Goal: Task Accomplishment & Management: Use online tool/utility

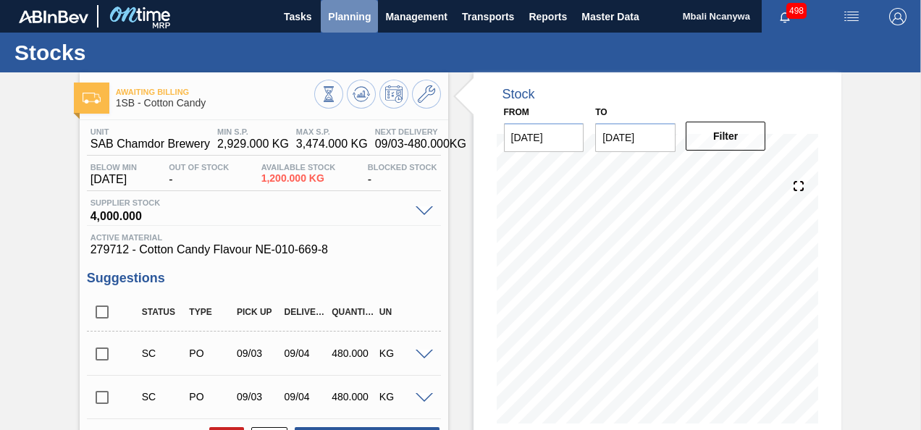
click at [339, 12] on span "Planning" at bounding box center [349, 16] width 43 height 17
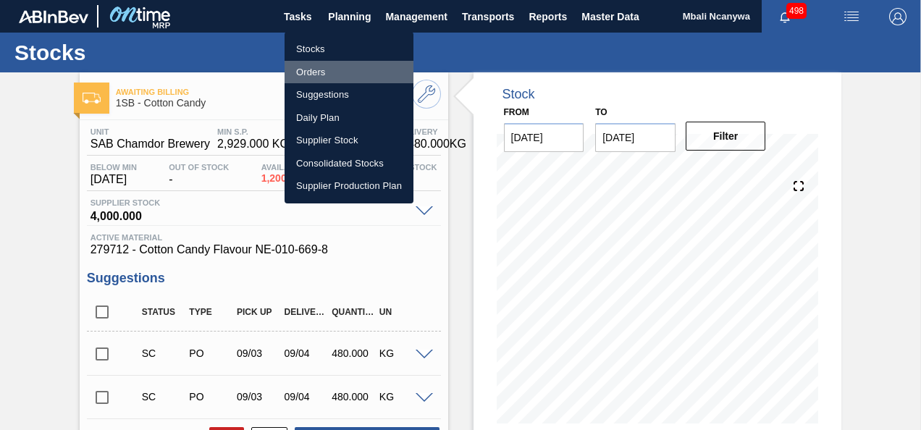
click at [317, 72] on li "Orders" at bounding box center [348, 72] width 129 height 23
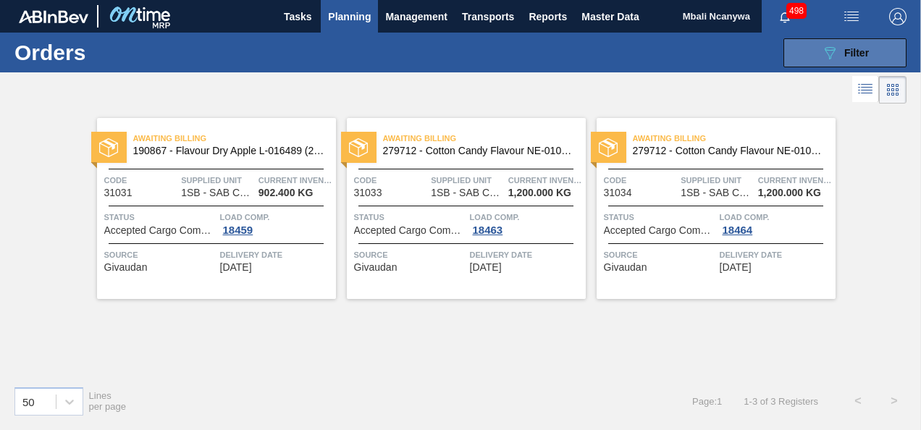
click at [802, 59] on button "089F7B8B-B2A5-4AFE-B5C0-19BA573D28AC Filter" at bounding box center [844, 52] width 123 height 29
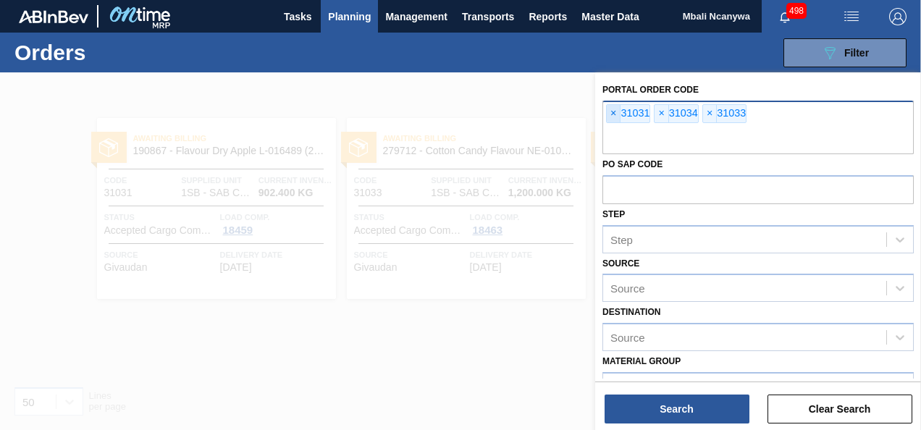
click at [618, 111] on span "×" at bounding box center [613, 113] width 14 height 17
drag, startPoint x: 661, startPoint y: 110, endPoint x: 631, endPoint y: 113, distance: 30.5
click at [661, 110] on span "×" at bounding box center [661, 113] width 14 height 17
click at [618, 111] on span "×" at bounding box center [613, 113] width 14 height 17
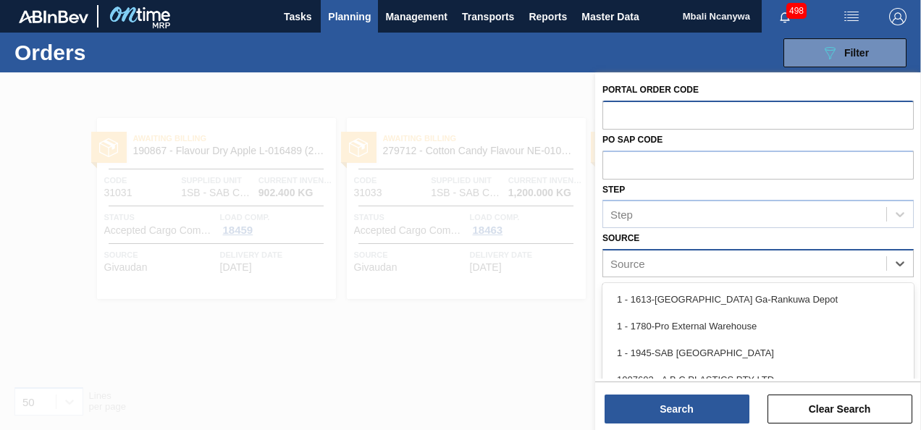
click at [628, 261] on div "Source" at bounding box center [627, 264] width 35 height 12
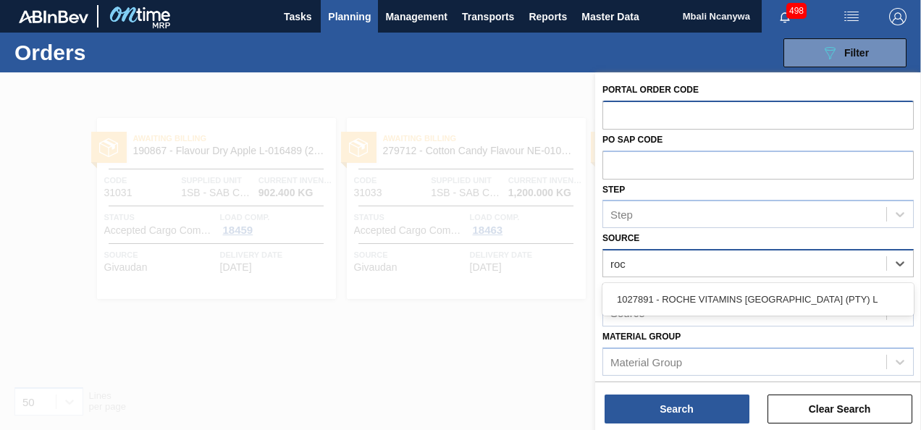
type input "roch"
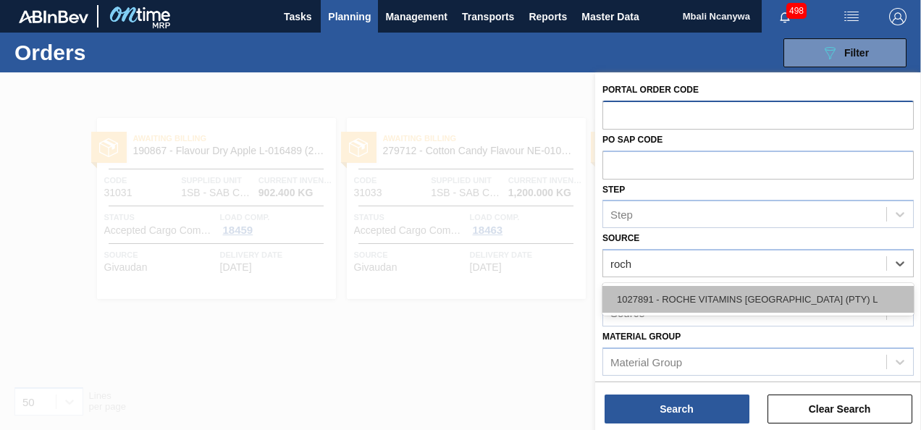
click at [669, 289] on div "1027891 - ROCHE VITAMINS [GEOGRAPHIC_DATA] (PTY) L" at bounding box center [757, 299] width 311 height 27
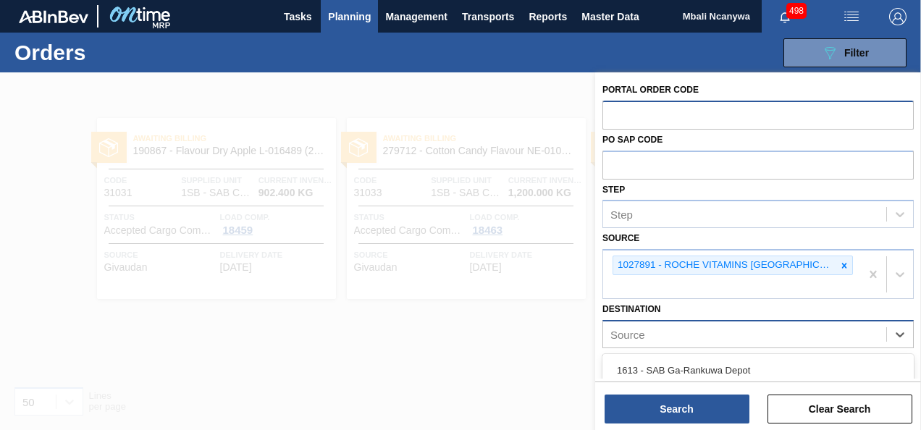
click at [667, 340] on div "Source" at bounding box center [744, 334] width 283 height 21
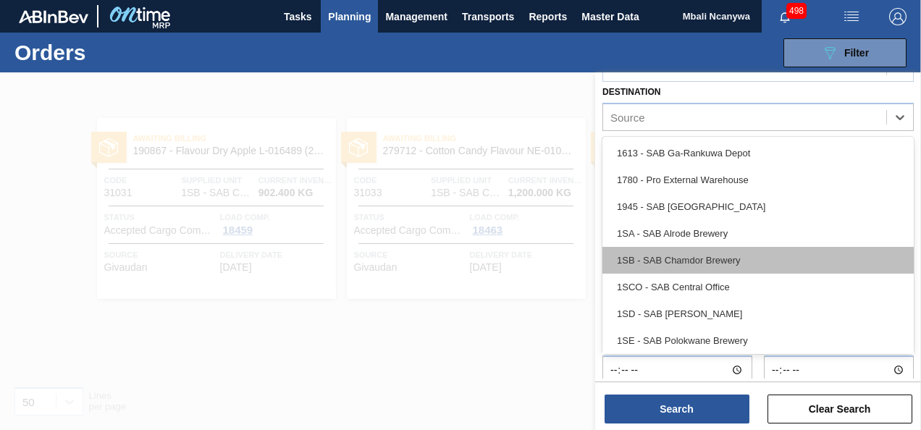
click at [671, 266] on div "1SB - SAB Chamdor Brewery" at bounding box center [757, 260] width 311 height 27
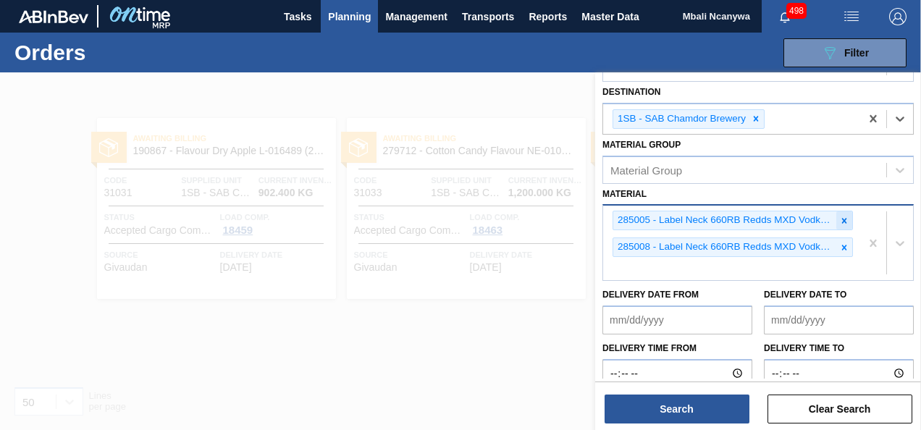
click at [839, 219] on icon at bounding box center [844, 221] width 10 height 10
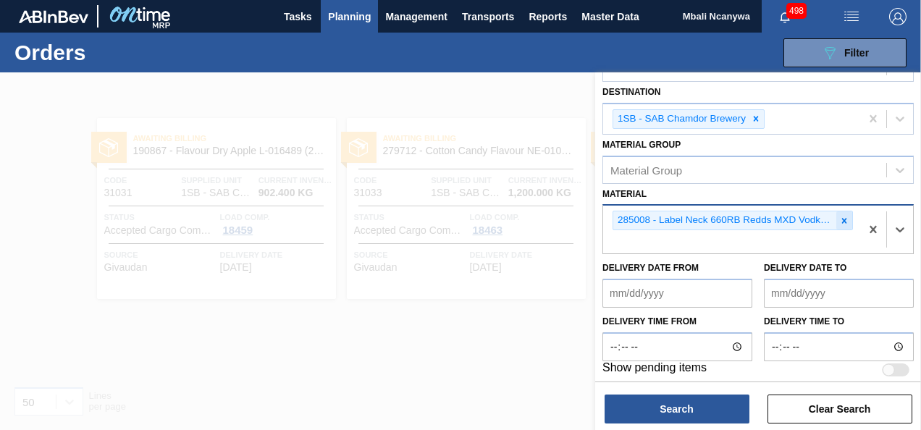
click at [842, 216] on icon at bounding box center [844, 221] width 10 height 10
click at [842, 214] on div "Material option 285005 - Label Neck 660RB Redds MXD Vodka & Pine, deselected. S…" at bounding box center [757, 219] width 311 height 71
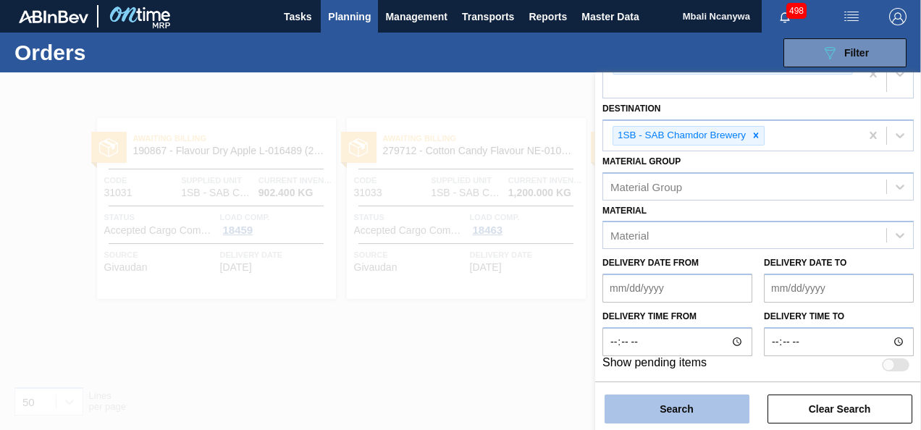
click at [685, 419] on button "Search" at bounding box center [676, 408] width 145 height 29
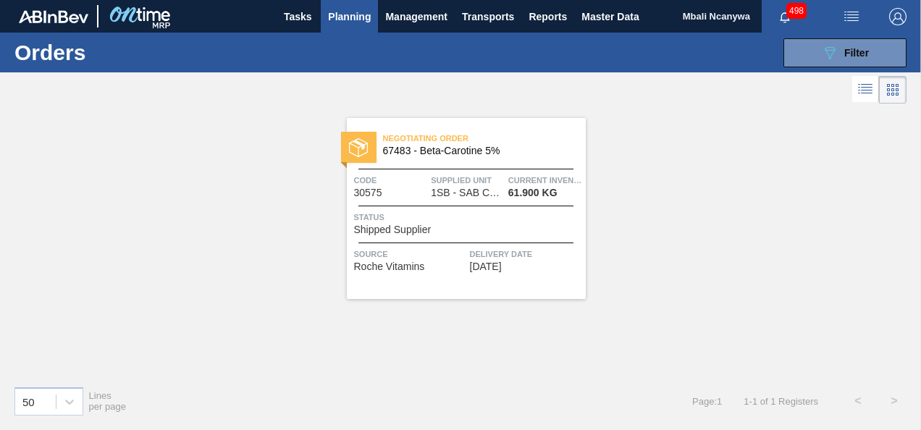
click at [450, 186] on span "Supplied Unit" at bounding box center [468, 180] width 74 height 14
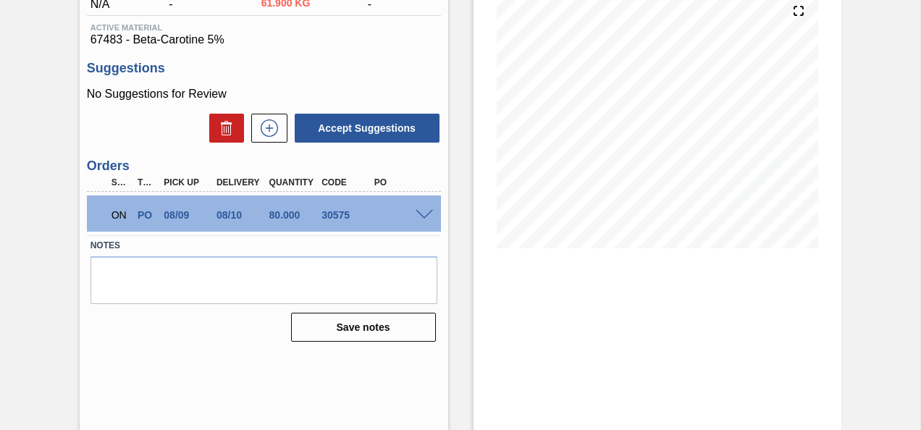
scroll to position [193, 0]
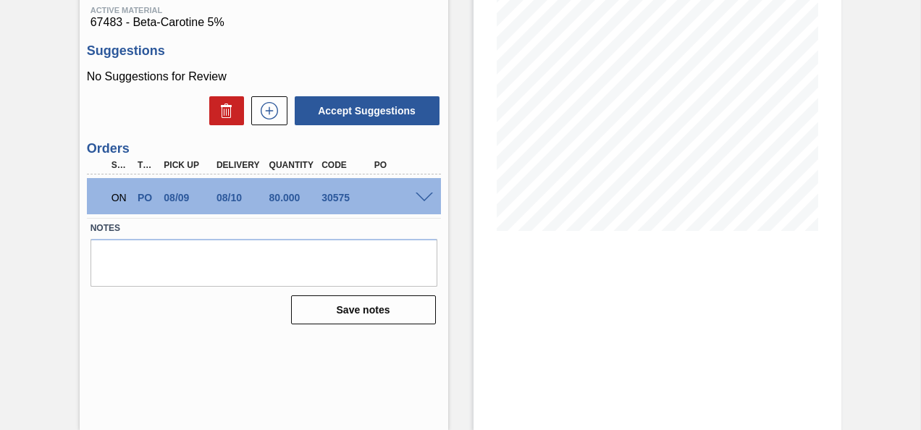
click at [417, 196] on span at bounding box center [423, 198] width 17 height 11
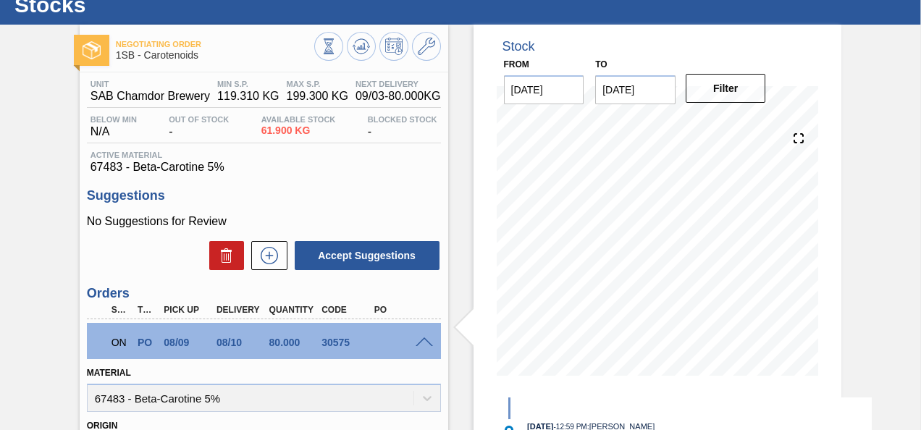
scroll to position [337, 0]
